Goal: Check status: Check status

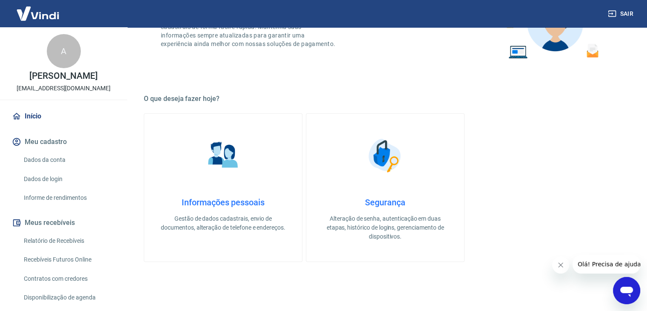
scroll to position [213, 0]
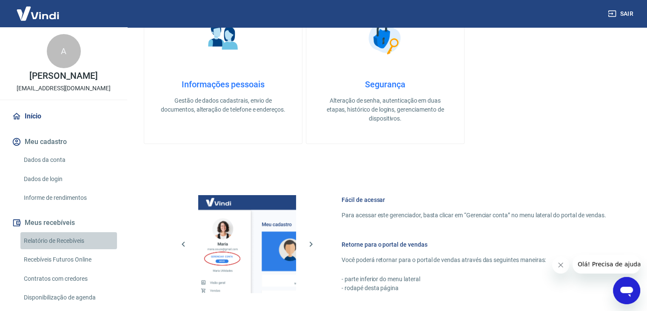
click at [85, 244] on link "Relatório de Recebíveis" at bounding box center [68, 240] width 97 height 17
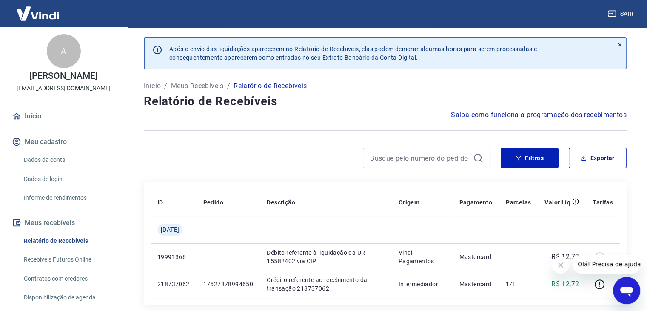
click at [203, 87] on p "Meus Recebíveis" at bounding box center [197, 86] width 53 height 10
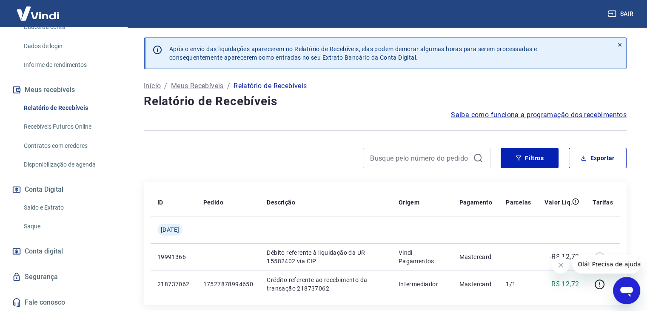
scroll to position [133, 0]
click at [53, 211] on link "Saldo e Extrato" at bounding box center [68, 206] width 97 height 17
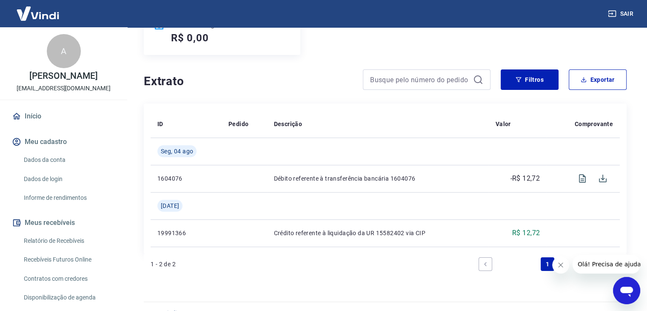
click at [40, 196] on link "Informe de rendimentos" at bounding box center [68, 197] width 97 height 17
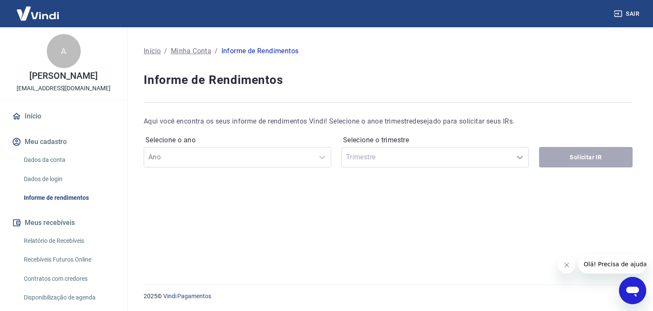
click at [39, 240] on link "Relatório de Recebíveis" at bounding box center [68, 240] width 97 height 17
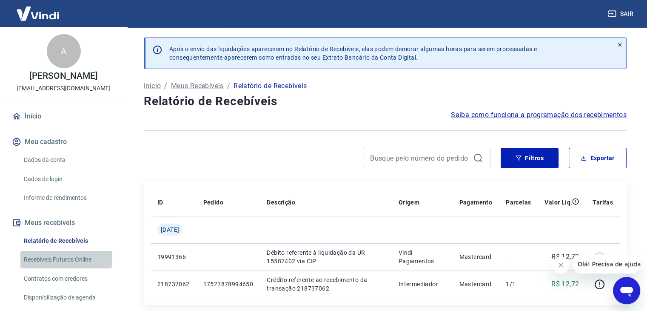
click at [54, 257] on link "Recebíveis Futuros Online" at bounding box center [68, 259] width 97 height 17
